Goal: Transaction & Acquisition: Purchase product/service

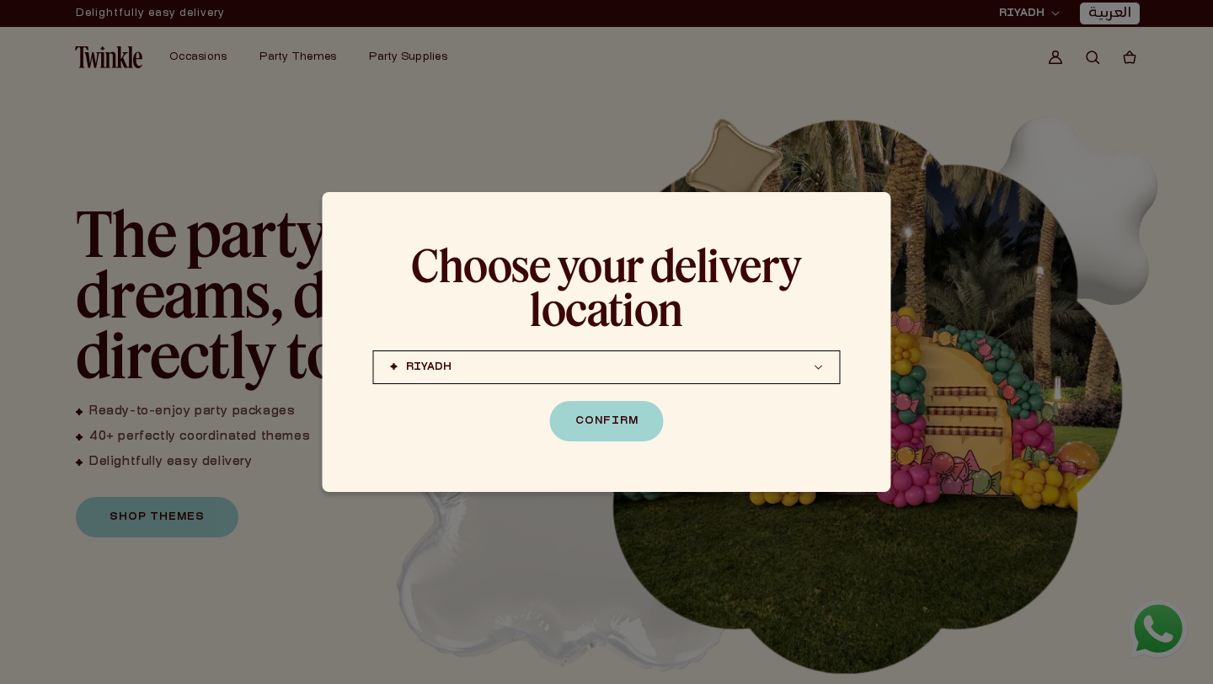
click at [860, 475] on div "Choose your delivery location RIYADH JEDDAH (coming soon) DOHA (coming soon) RI…" at bounding box center [607, 342] width 569 height 300
click at [842, 527] on div at bounding box center [606, 342] width 1213 height 684
click at [993, 253] on div at bounding box center [606, 342] width 1213 height 684
click at [628, 420] on button "Confirm" at bounding box center [607, 421] width 114 height 40
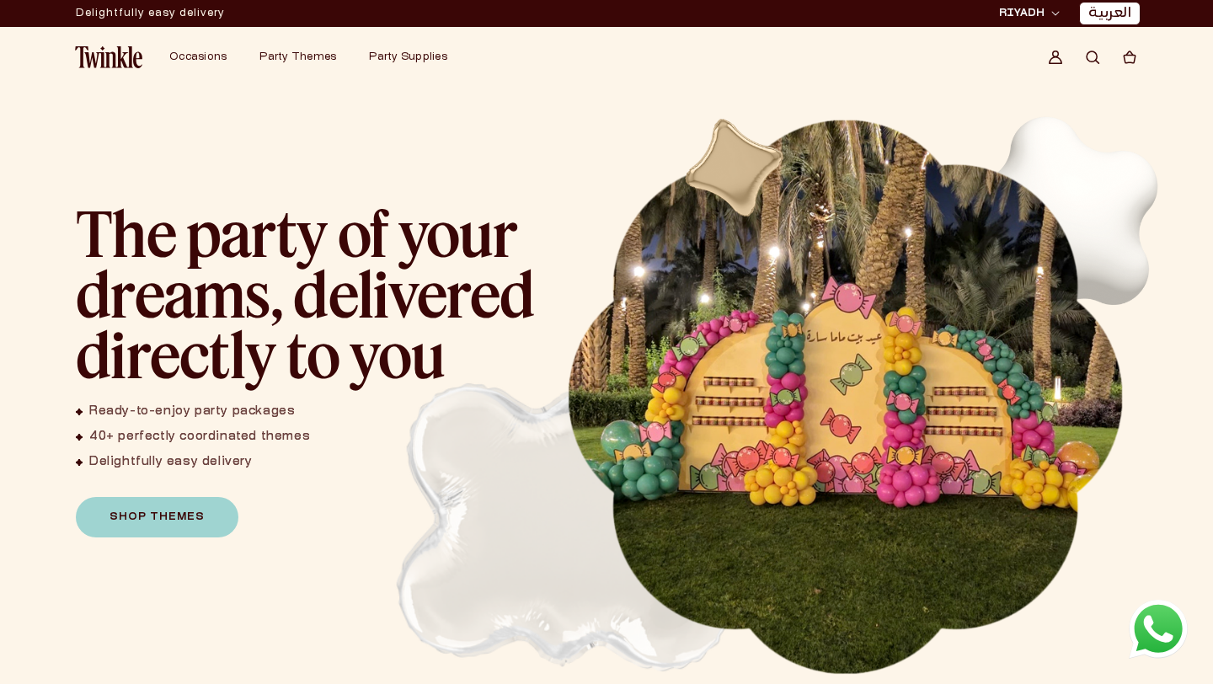
scroll to position [773, 0]
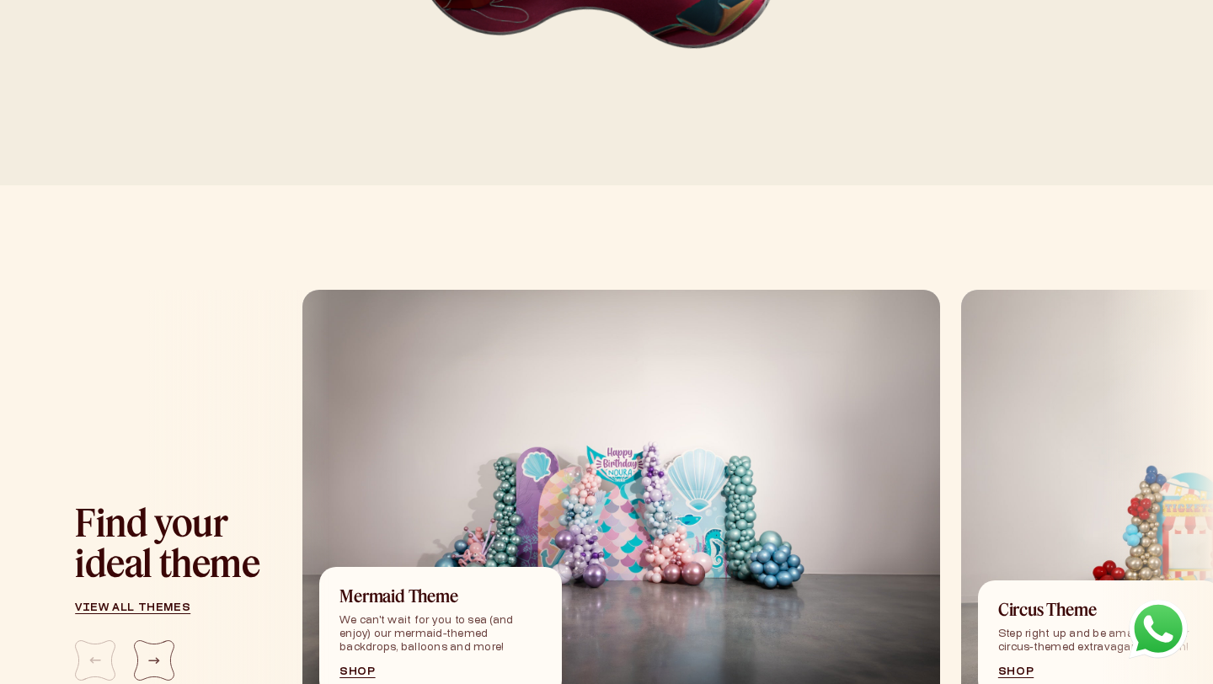
scroll to position [1983, 0]
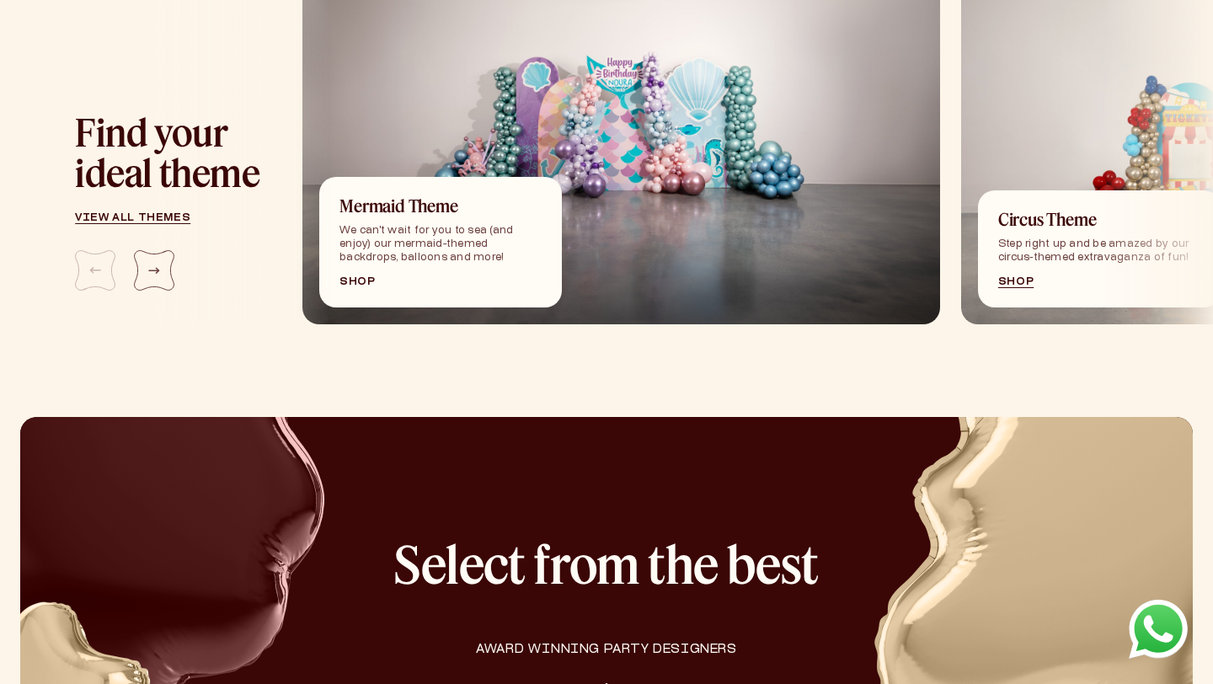
click at [352, 277] on link "Shop" at bounding box center [441, 282] width 202 height 10
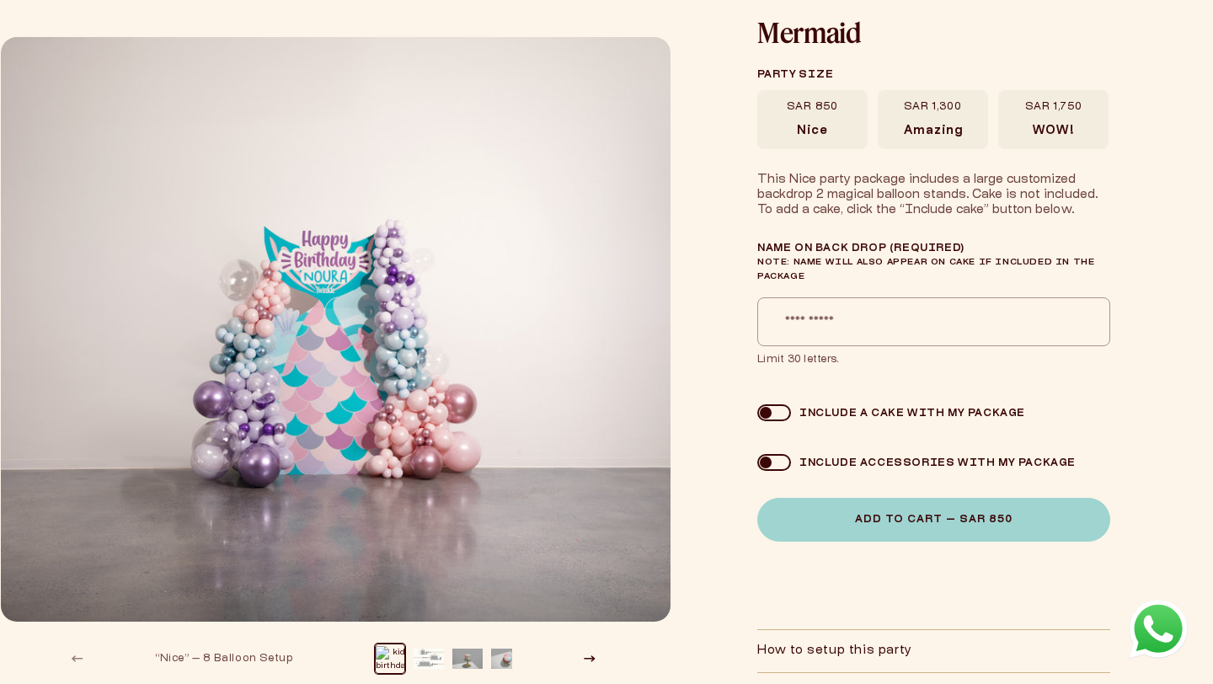
scroll to position [106, 0]
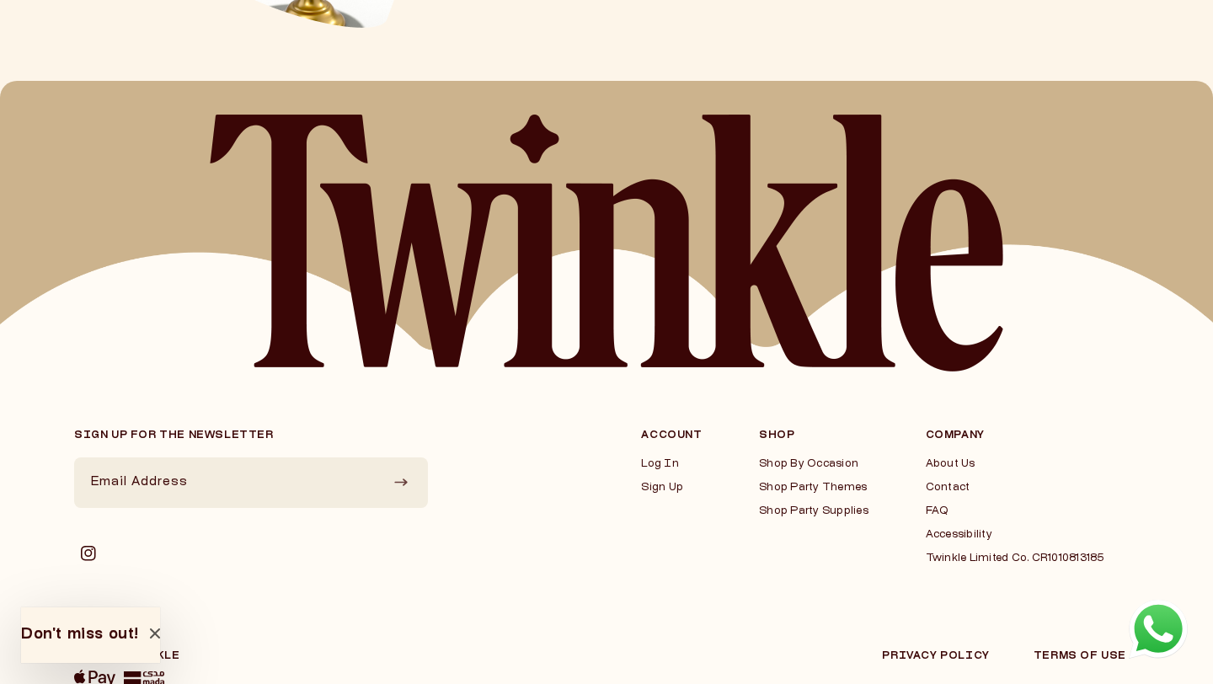
scroll to position [4256, 0]
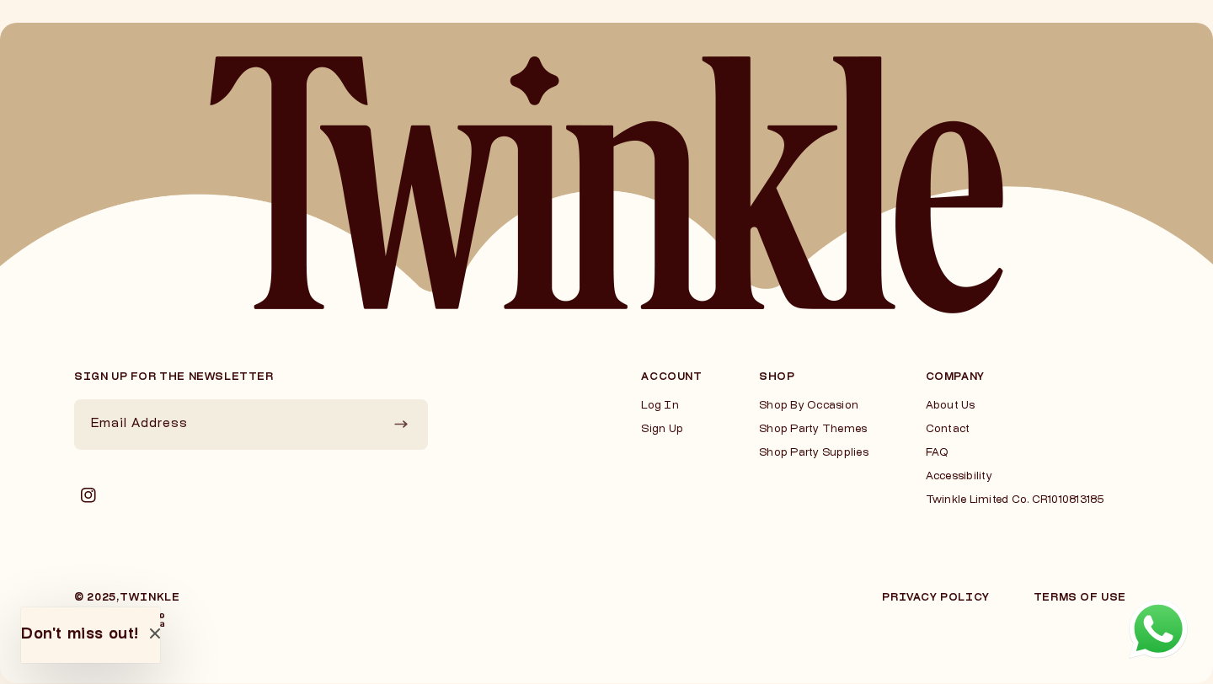
click at [695, 164] on img at bounding box center [606, 184] width 795 height 257
click at [75, 652] on button "Don't miss out!" at bounding box center [90, 635] width 139 height 56
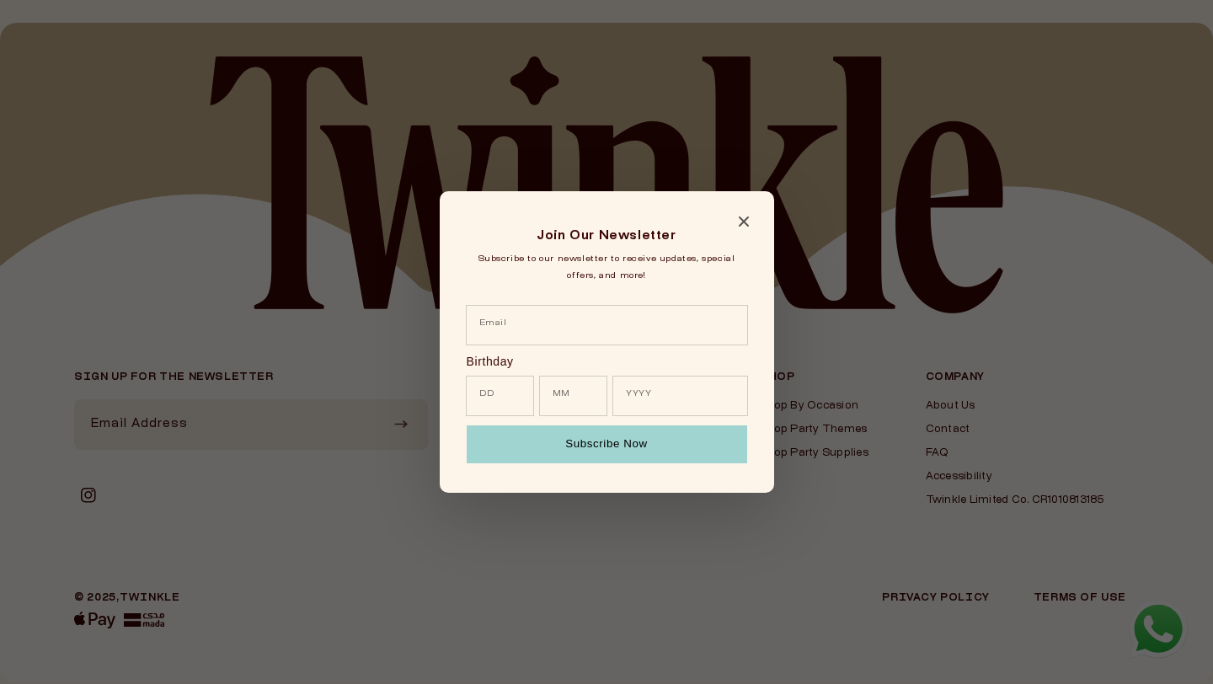
click at [744, 222] on icon "Close modal" at bounding box center [743, 222] width 10 height 10
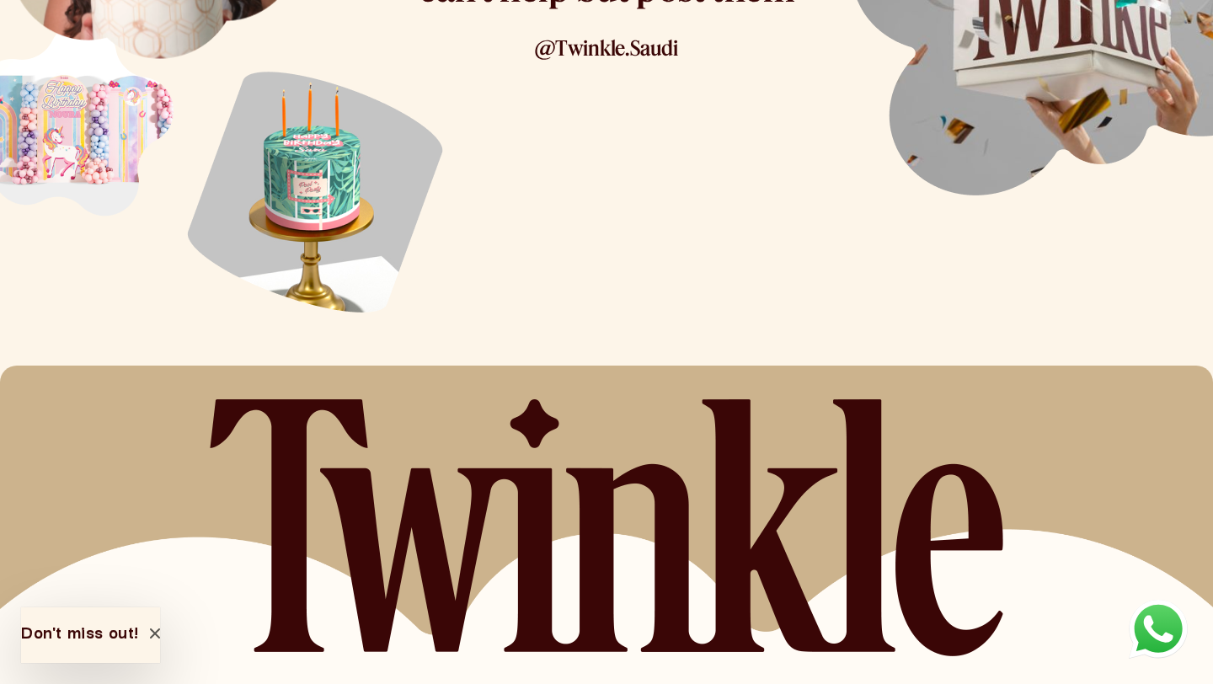
scroll to position [4275, 0]
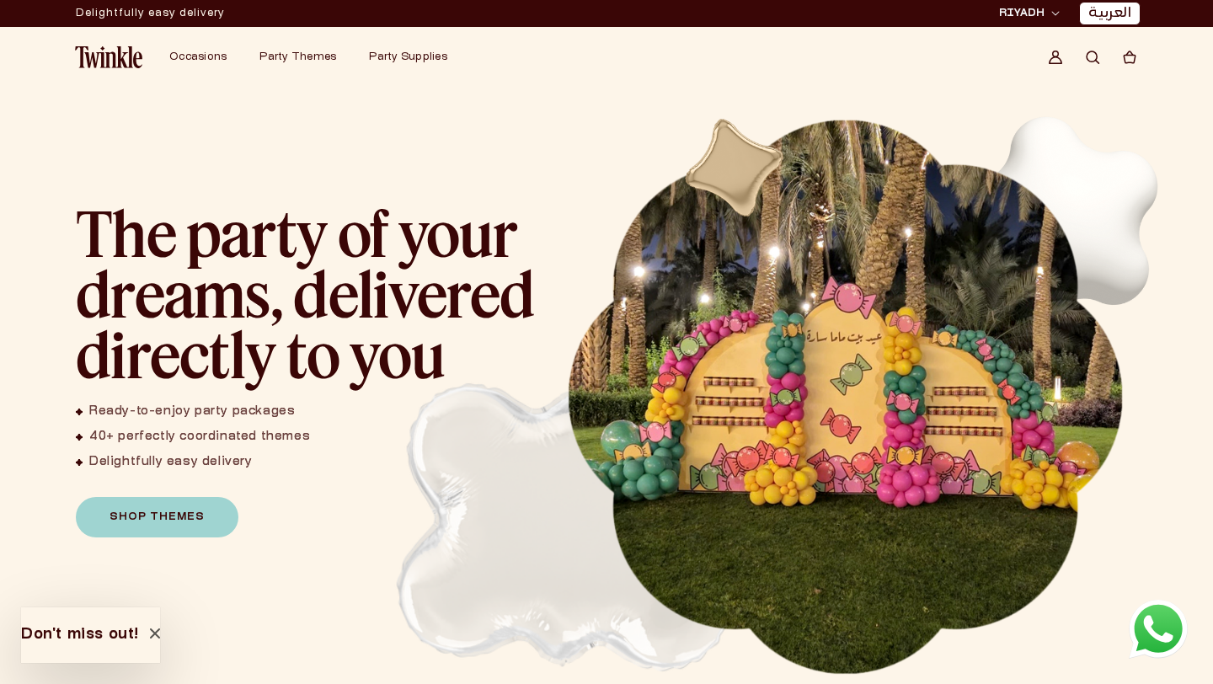
click at [1054, 51] on circle at bounding box center [1056, 54] width 6 height 6
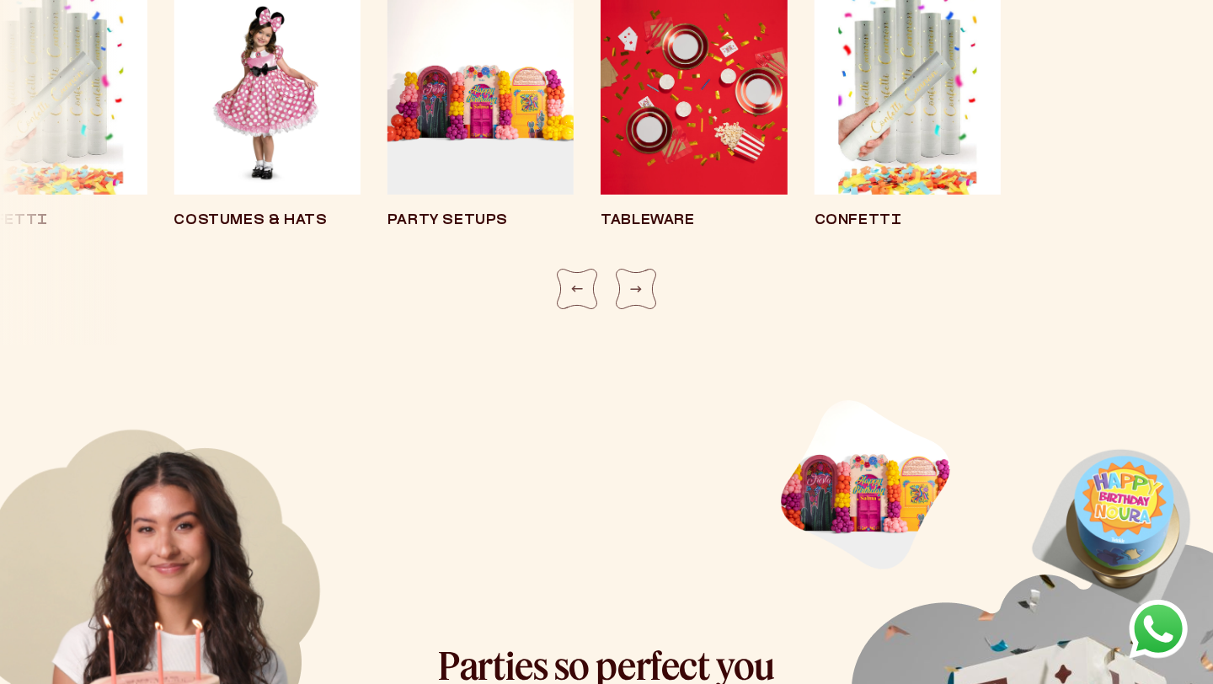
scroll to position [4275, 0]
